Goal: Task Accomplishment & Management: Use online tool/utility

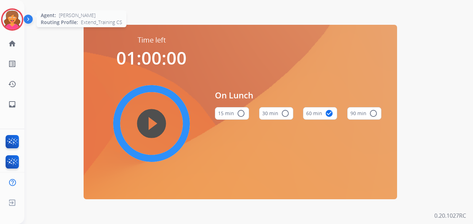
click at [11, 22] on img at bounding box center [11, 19] width 19 height 19
click at [7, 21] on img at bounding box center [11, 19] width 19 height 19
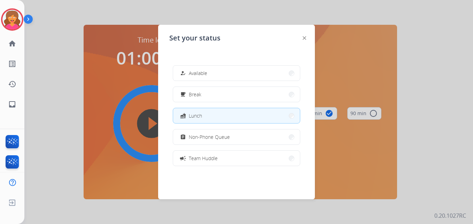
click at [232, 112] on button "fastfood Lunch" at bounding box center [236, 115] width 127 height 15
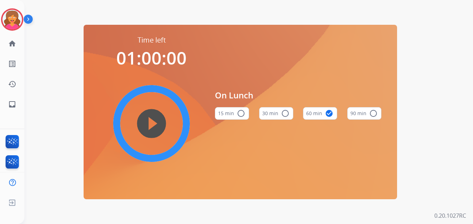
click at [323, 113] on button "60 min check_circle" at bounding box center [320, 113] width 34 height 13
